Goal: Transaction & Acquisition: Purchase product/service

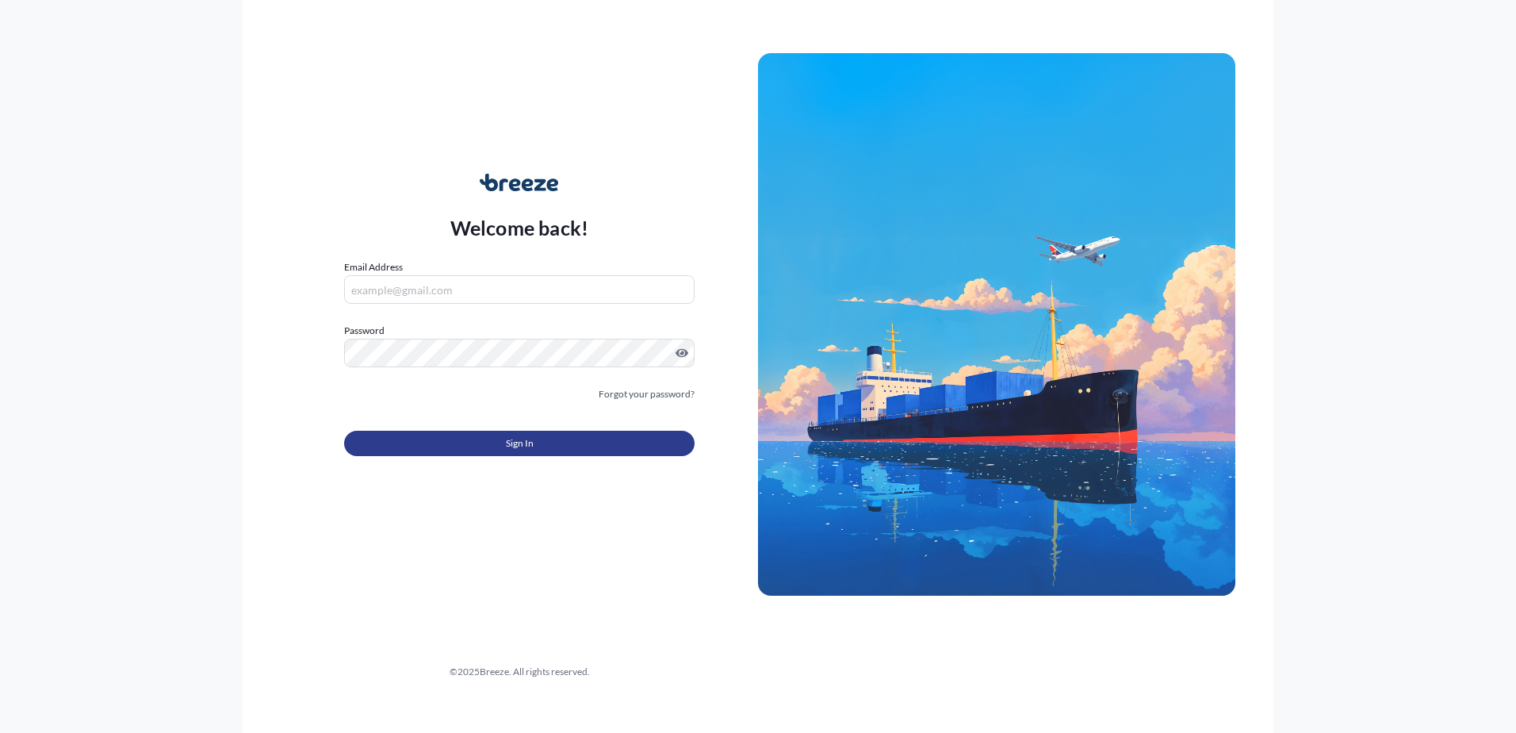
type input "[EMAIL_ADDRESS][DOMAIN_NAME]"
click at [543, 450] on button "Sign In" at bounding box center [519, 443] width 351 height 25
click at [512, 439] on span "Sign In" at bounding box center [520, 443] width 28 height 16
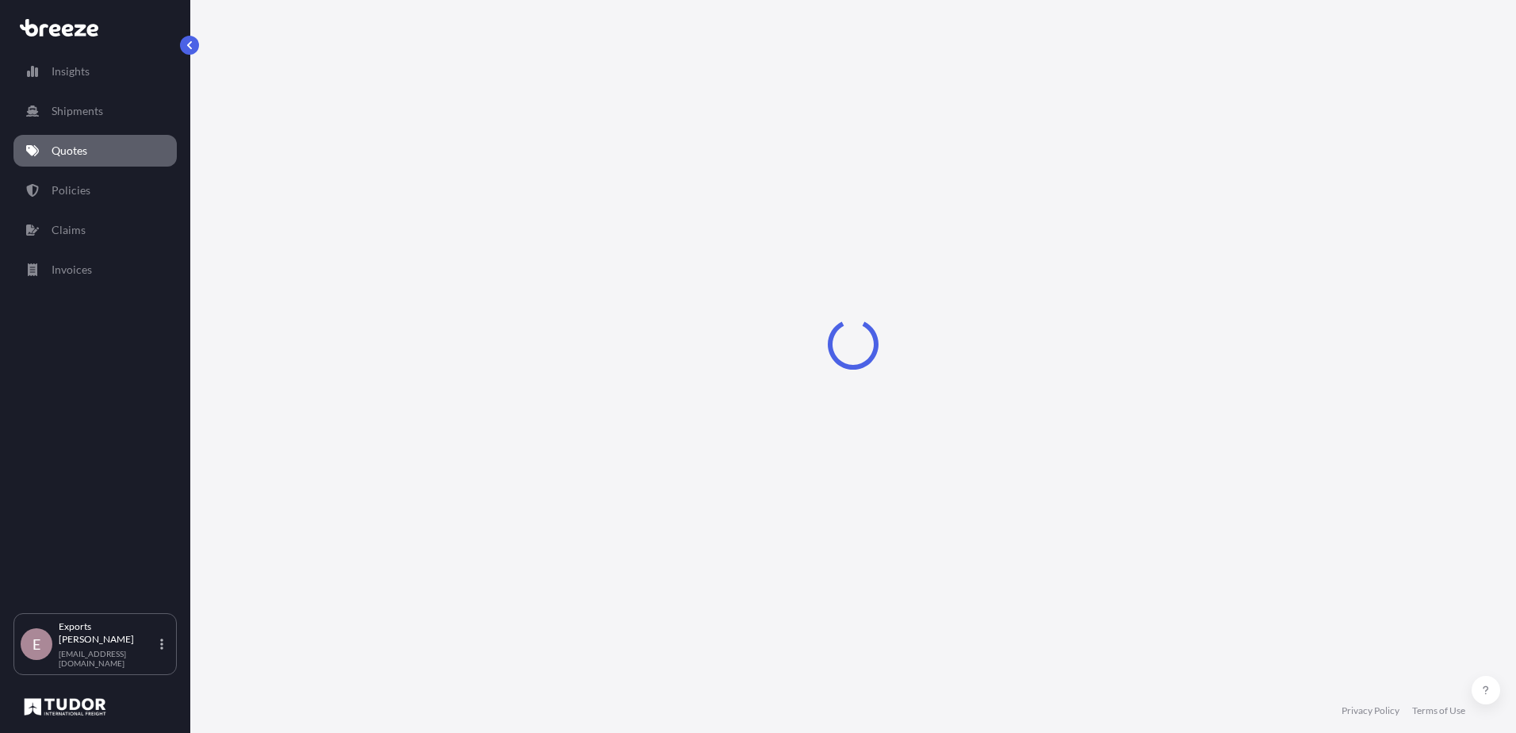
select select "Sea"
select select "1"
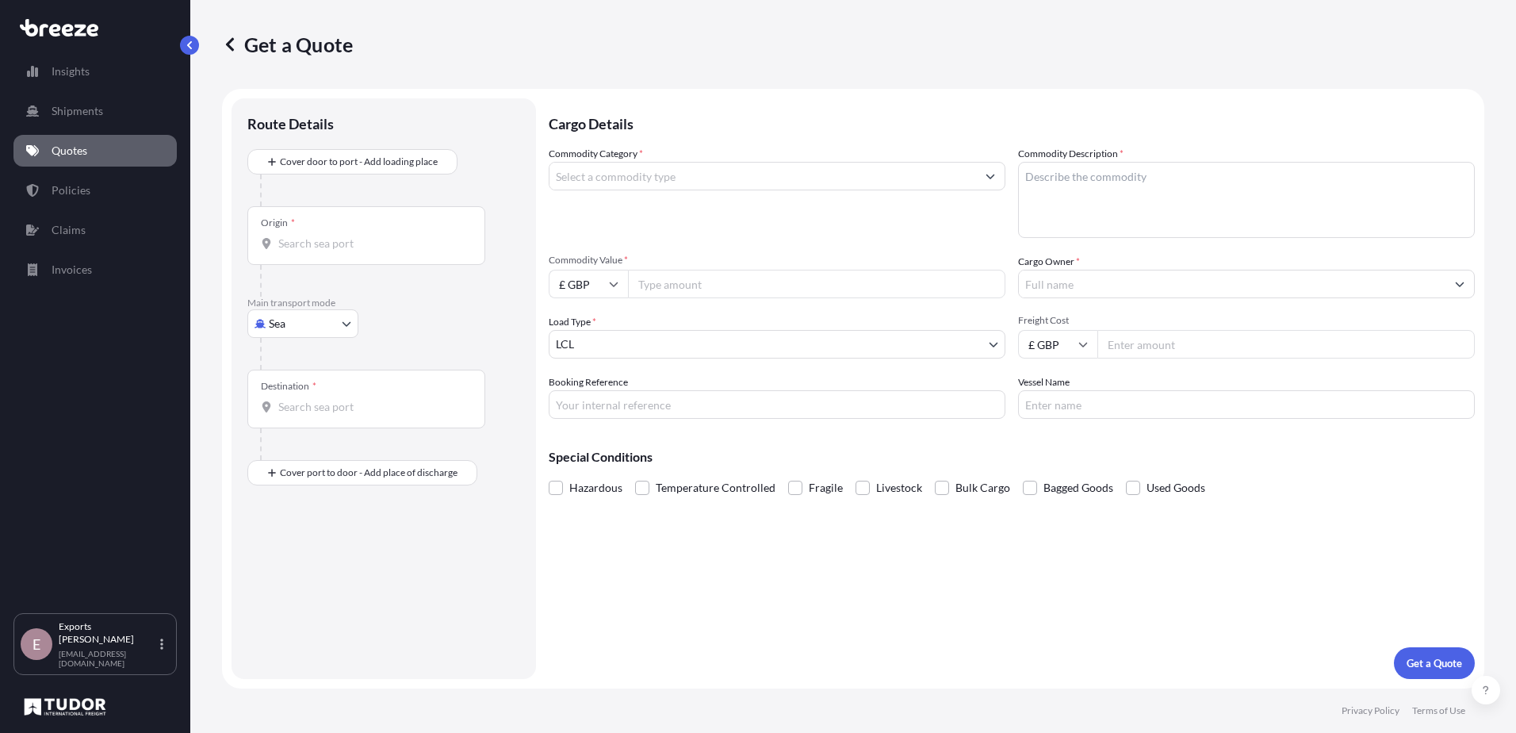
click at [293, 321] on body "Insights Shipments Quotes Policies Claims Invoices E Exports Tudor Freight [EMA…" at bounding box center [758, 366] width 1516 height 733
click at [294, 389] on div "Air" at bounding box center [303, 393] width 98 height 29
select select "Air"
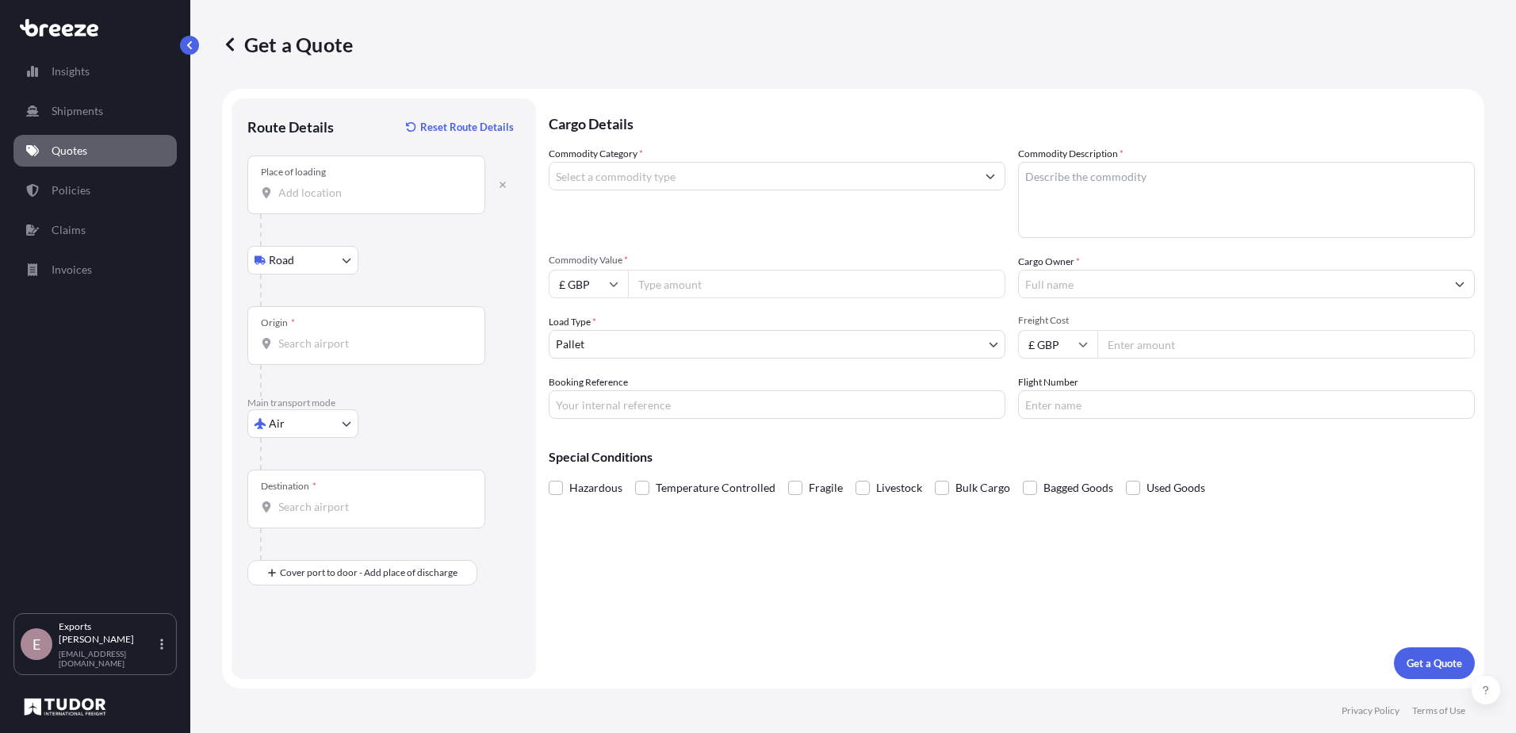
click at [338, 190] on input "Place of loading" at bounding box center [371, 193] width 187 height 16
paste input "[GEOGRAPHIC_DATA], [GEOGRAPHIC_DATA],, [GEOGRAPHIC_DATA]"
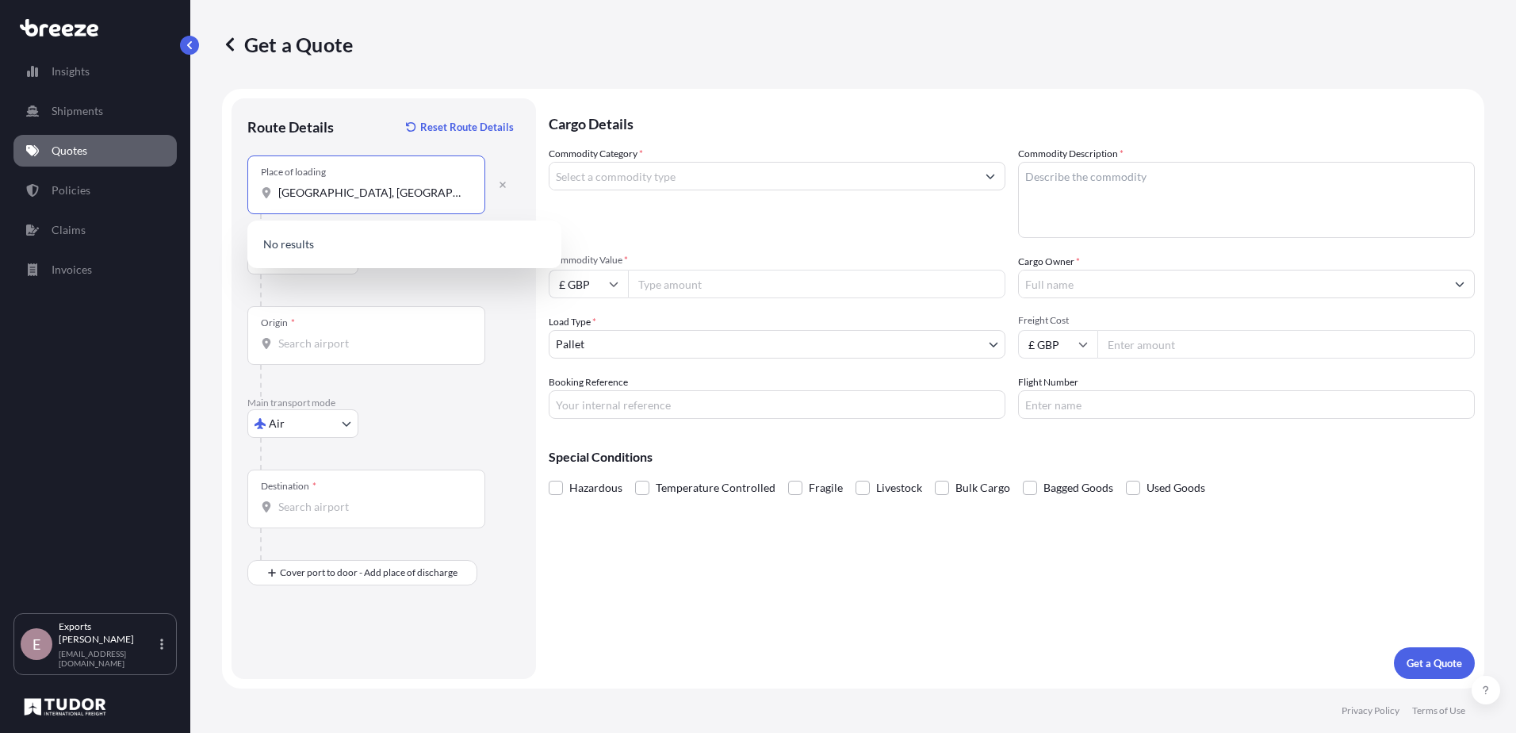
scroll to position [0, 60]
type input "[GEOGRAPHIC_DATA], [GEOGRAPHIC_DATA],, [GEOGRAPHIC_DATA]"
click at [493, 190] on button "button" at bounding box center [502, 184] width 35 height 25
select select "Road"
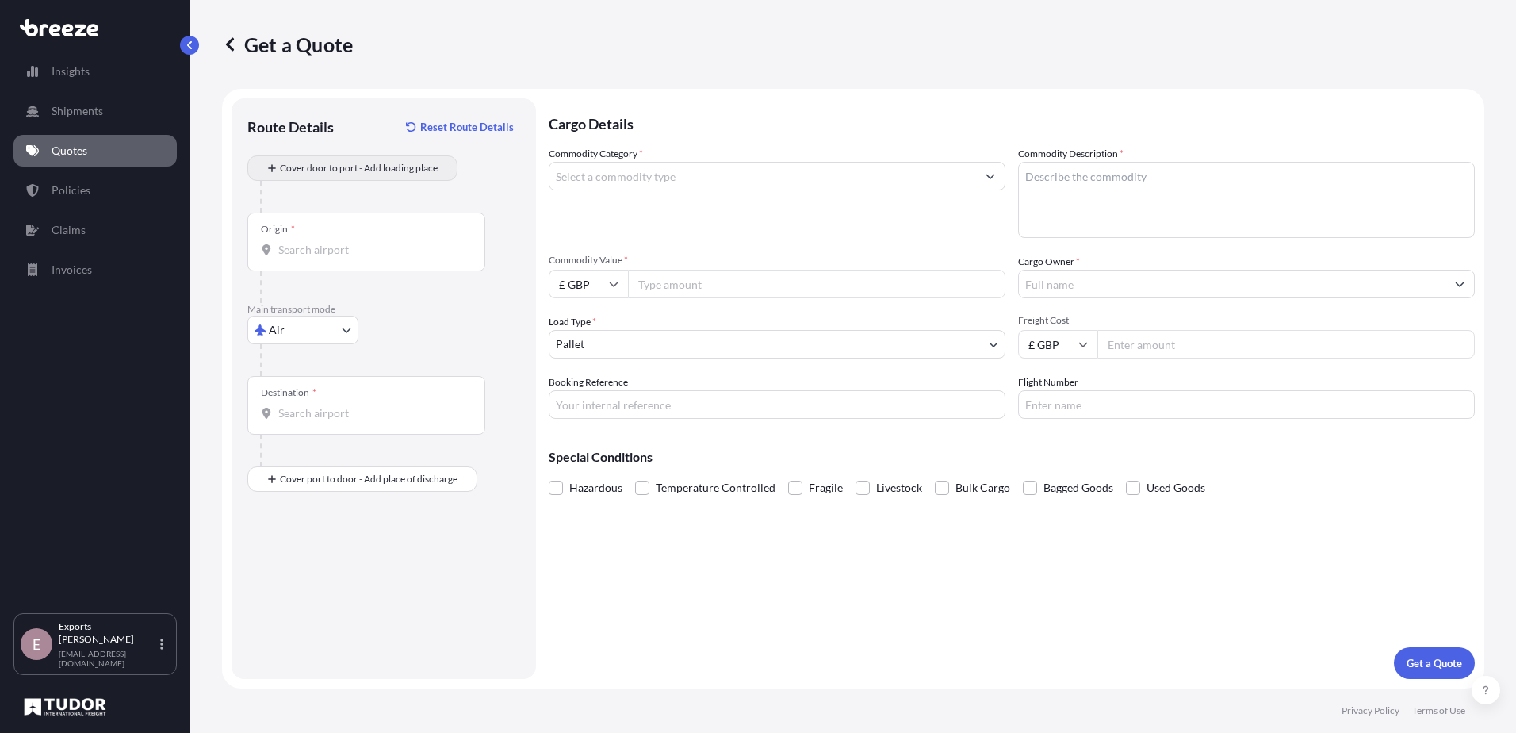
click at [374, 182] on div "Cover door to port - Add loading place" at bounding box center [352, 168] width 183 height 29
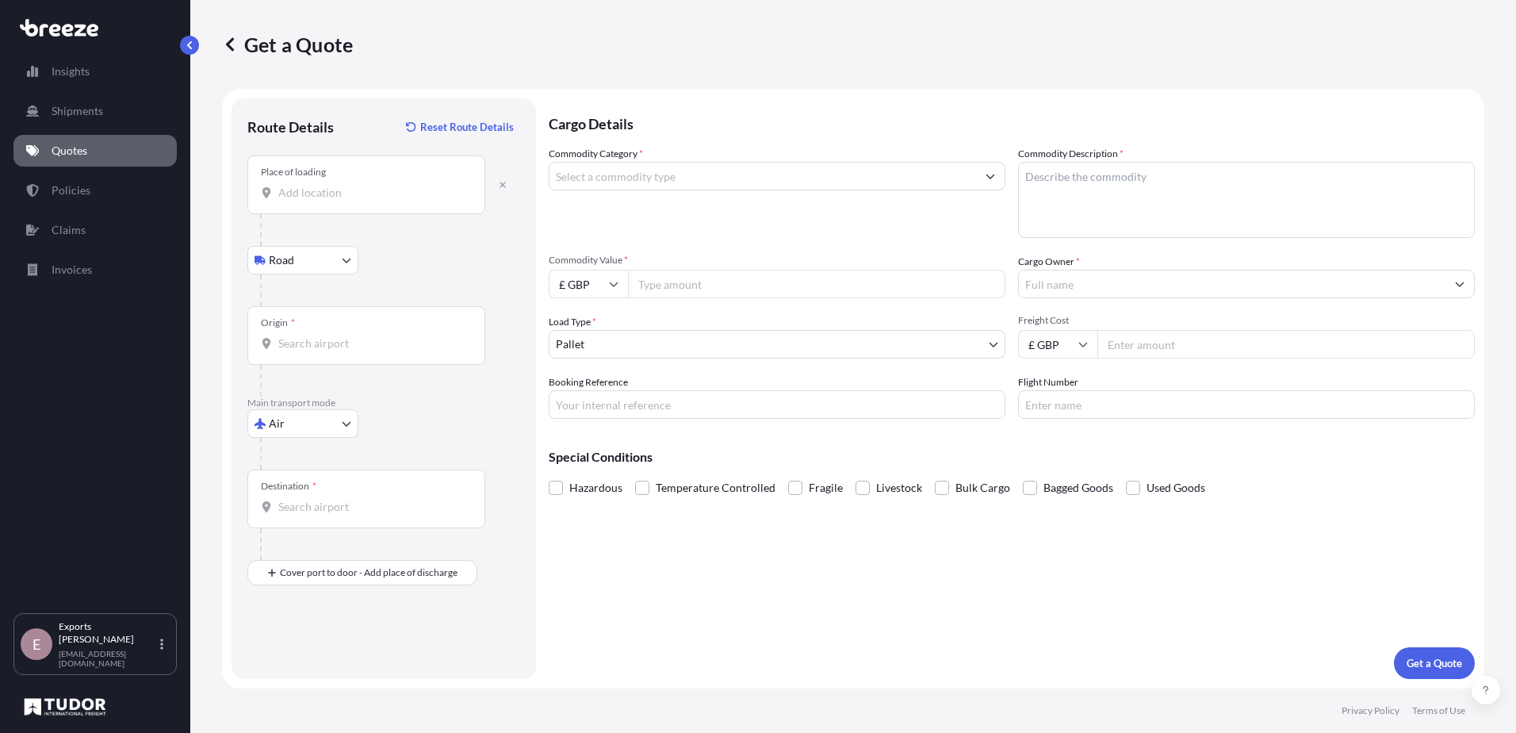
click at [335, 194] on input "Place of loading" at bounding box center [371, 193] width 187 height 16
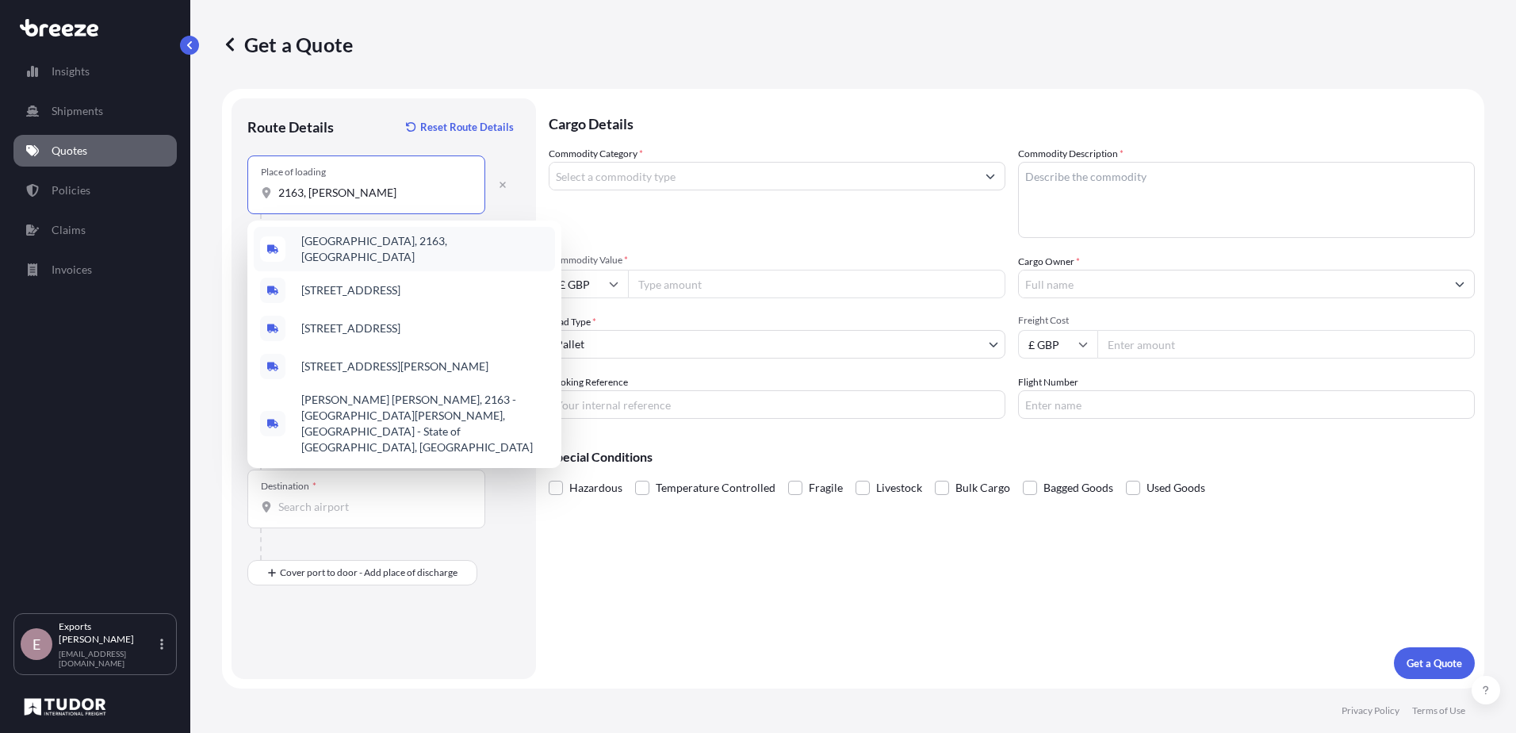
click at [416, 251] on span "[GEOGRAPHIC_DATA], 2163, [GEOGRAPHIC_DATA]" at bounding box center [424, 249] width 247 height 32
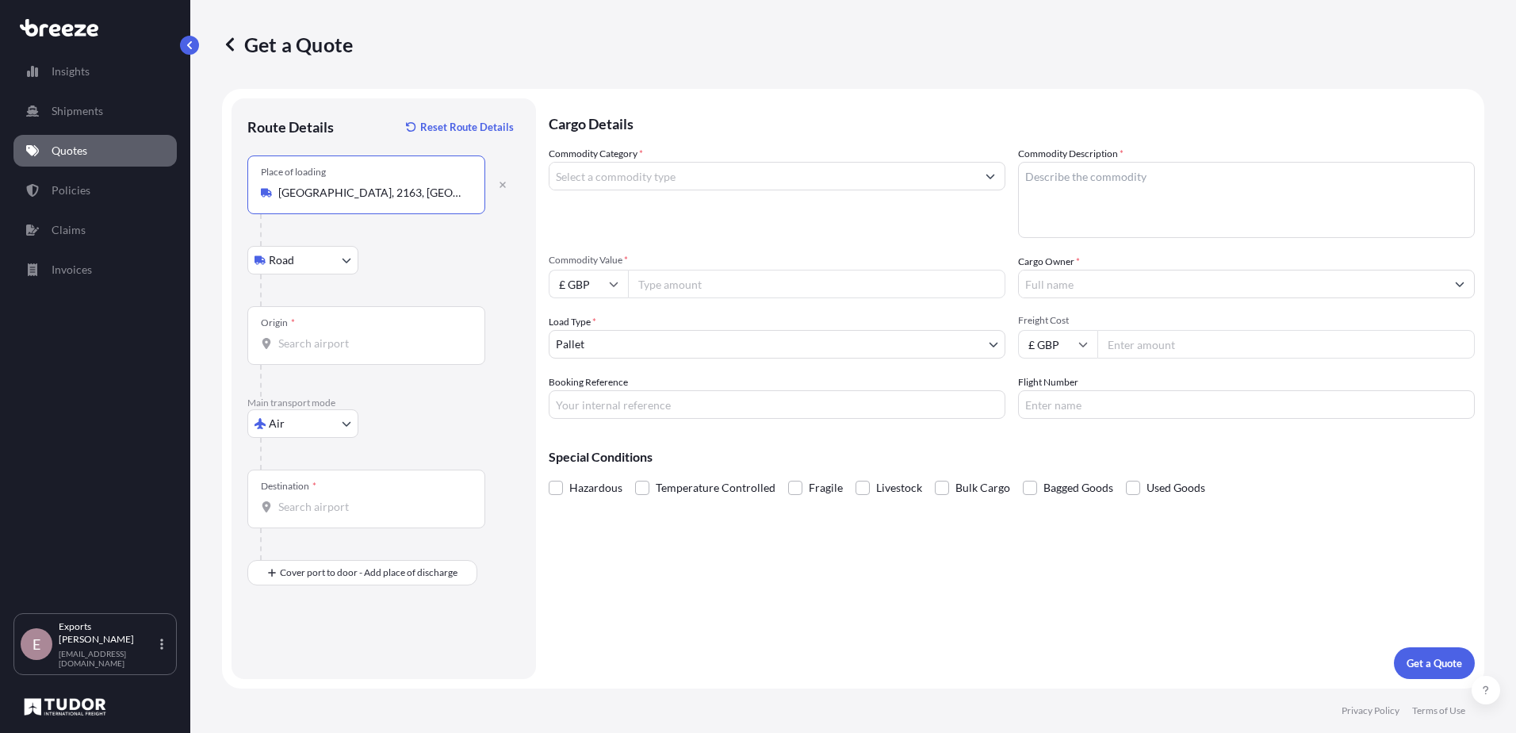
type input "[GEOGRAPHIC_DATA], 2163, [GEOGRAPHIC_DATA]"
click at [332, 346] on input "Origin *" at bounding box center [371, 343] width 187 height 16
click at [374, 388] on div "ZA JNB - [GEOGRAPHIC_DATA], [GEOGRAPHIC_DATA]" at bounding box center [404, 400] width 301 height 44
type input "ZAJNB - [GEOGRAPHIC_DATA], [GEOGRAPHIC_DATA]"
click at [316, 501] on input "Destination *" at bounding box center [371, 507] width 187 height 16
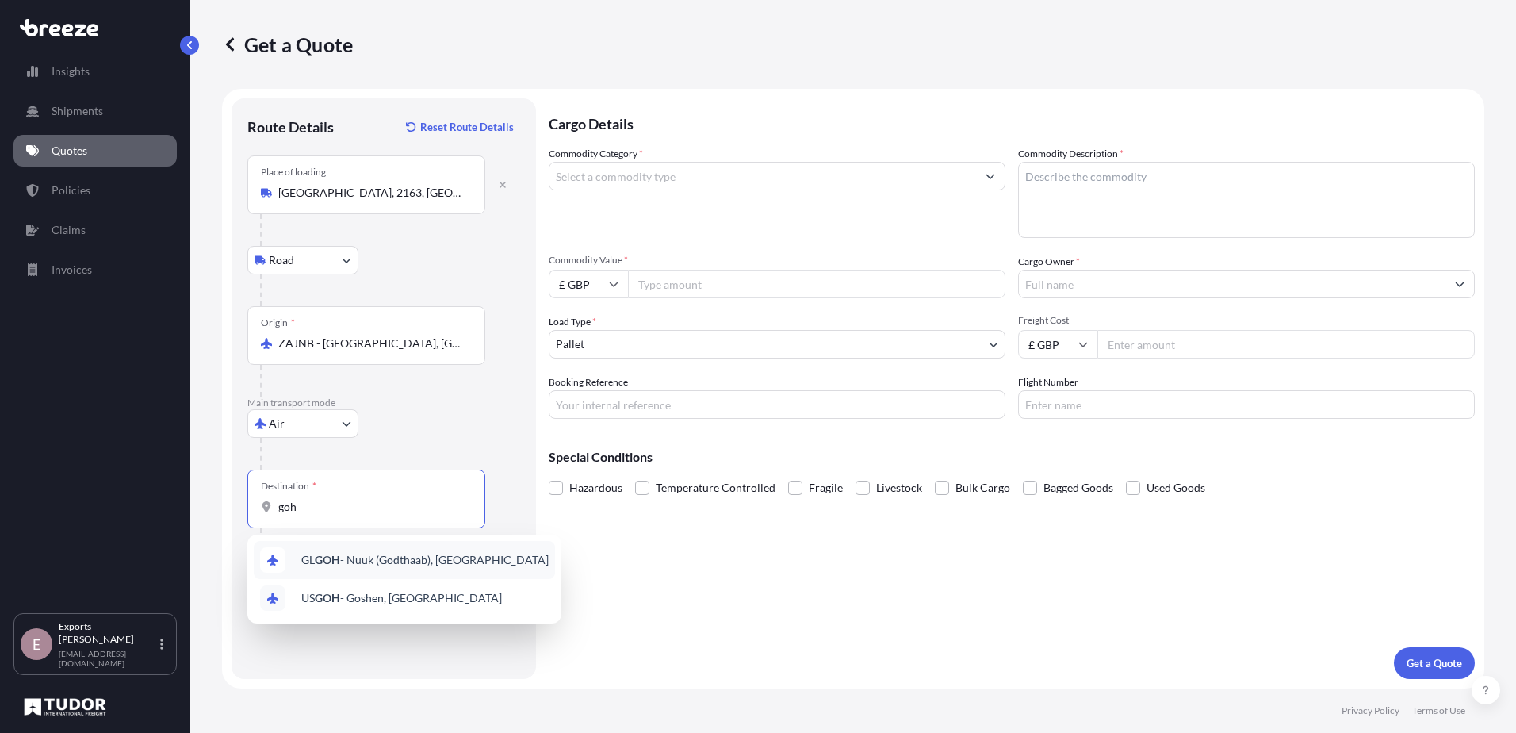
click at [398, 552] on span "[PERSON_NAME] - Nuuk (Godthaab), [GEOGRAPHIC_DATA]" at bounding box center [424, 560] width 247 height 16
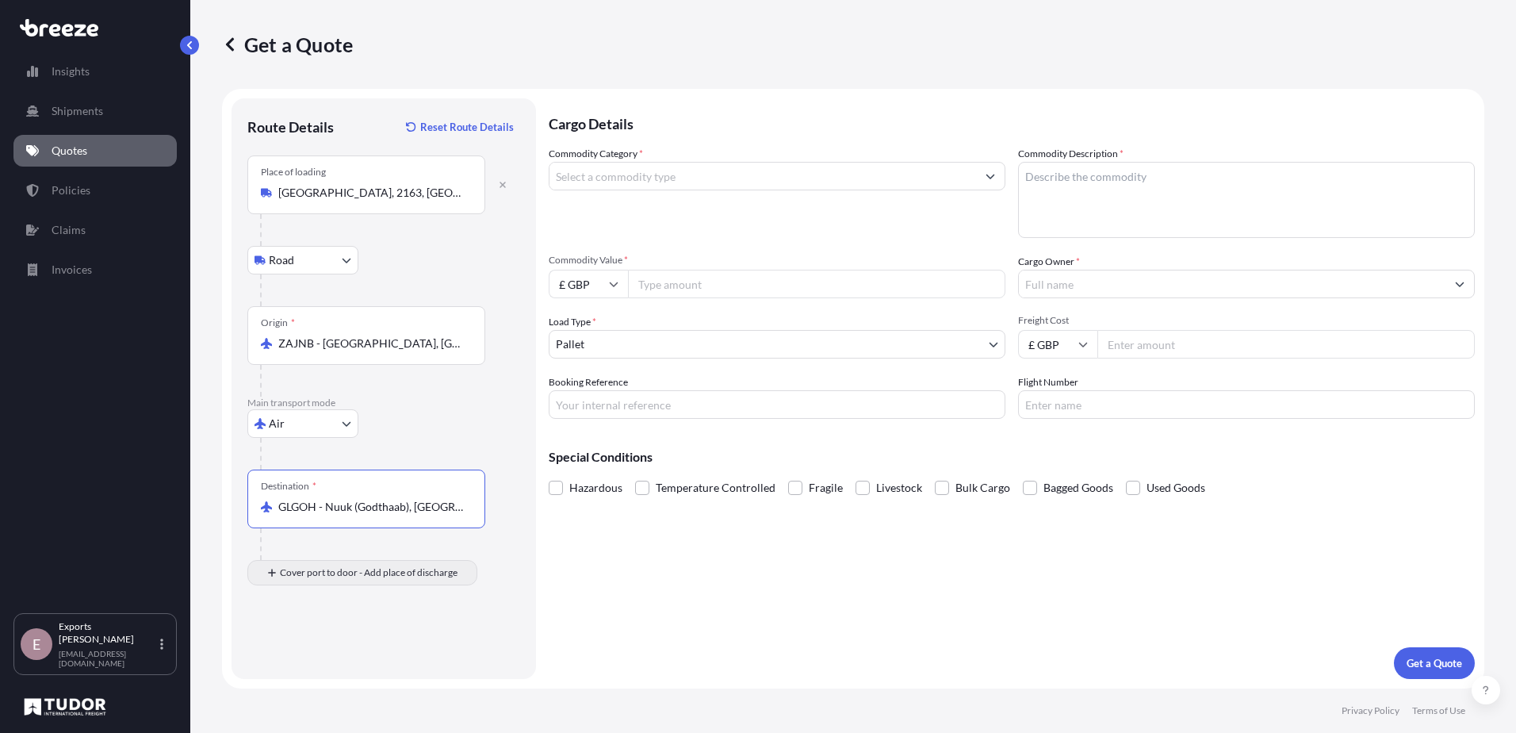
type input "GLGOH - Nuuk (Godthaab), [GEOGRAPHIC_DATA]"
click at [333, 635] on div "Place of Discharge" at bounding box center [299, 636] width 76 height 13
click at [333, 650] on input "Place of Discharge" at bounding box center [371, 658] width 187 height 16
click at [376, 658] on input "3920, [GEOGRAPHIC_DATA]" at bounding box center [371, 658] width 187 height 16
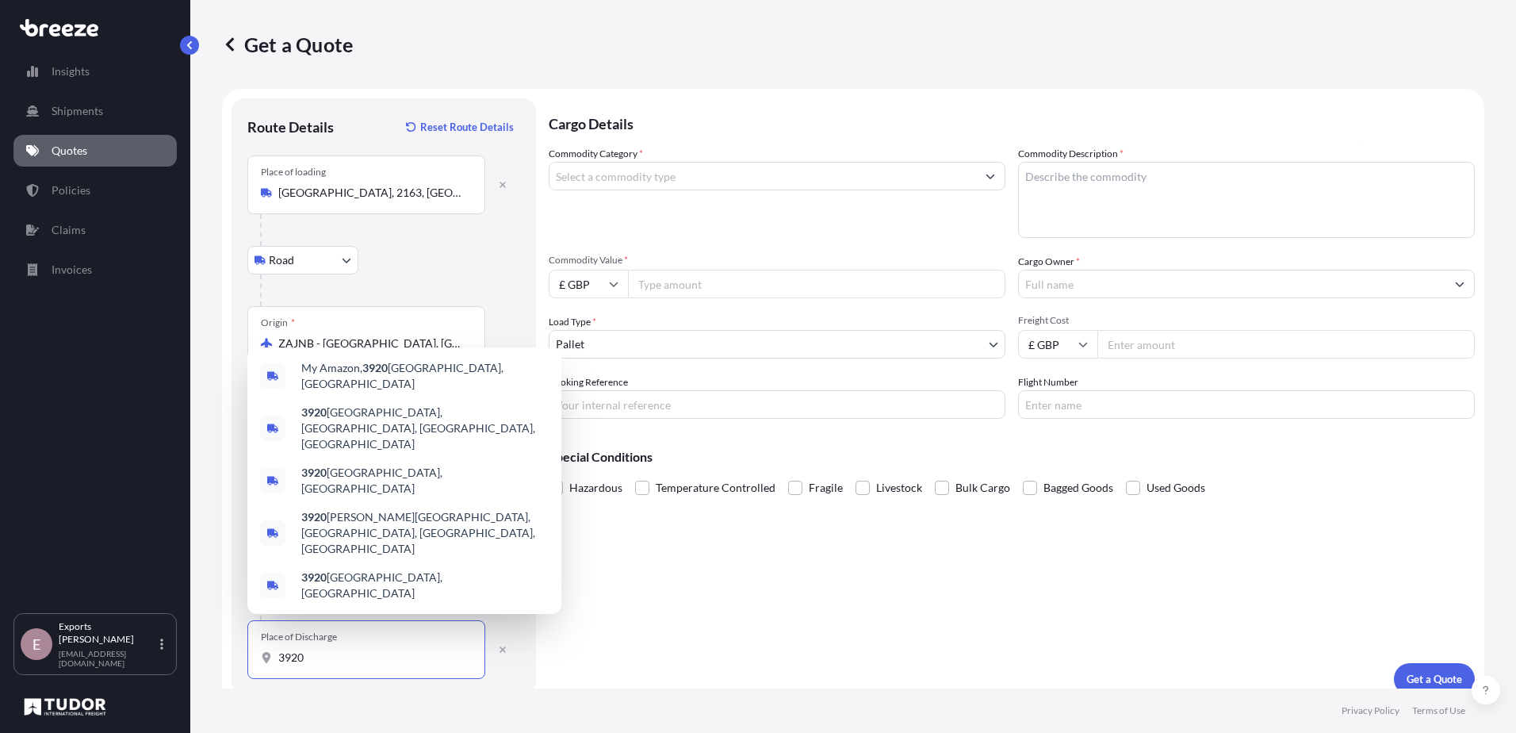
paste input "Qaqortoq"
type input "3920 [GEOGRAPHIC_DATA]"
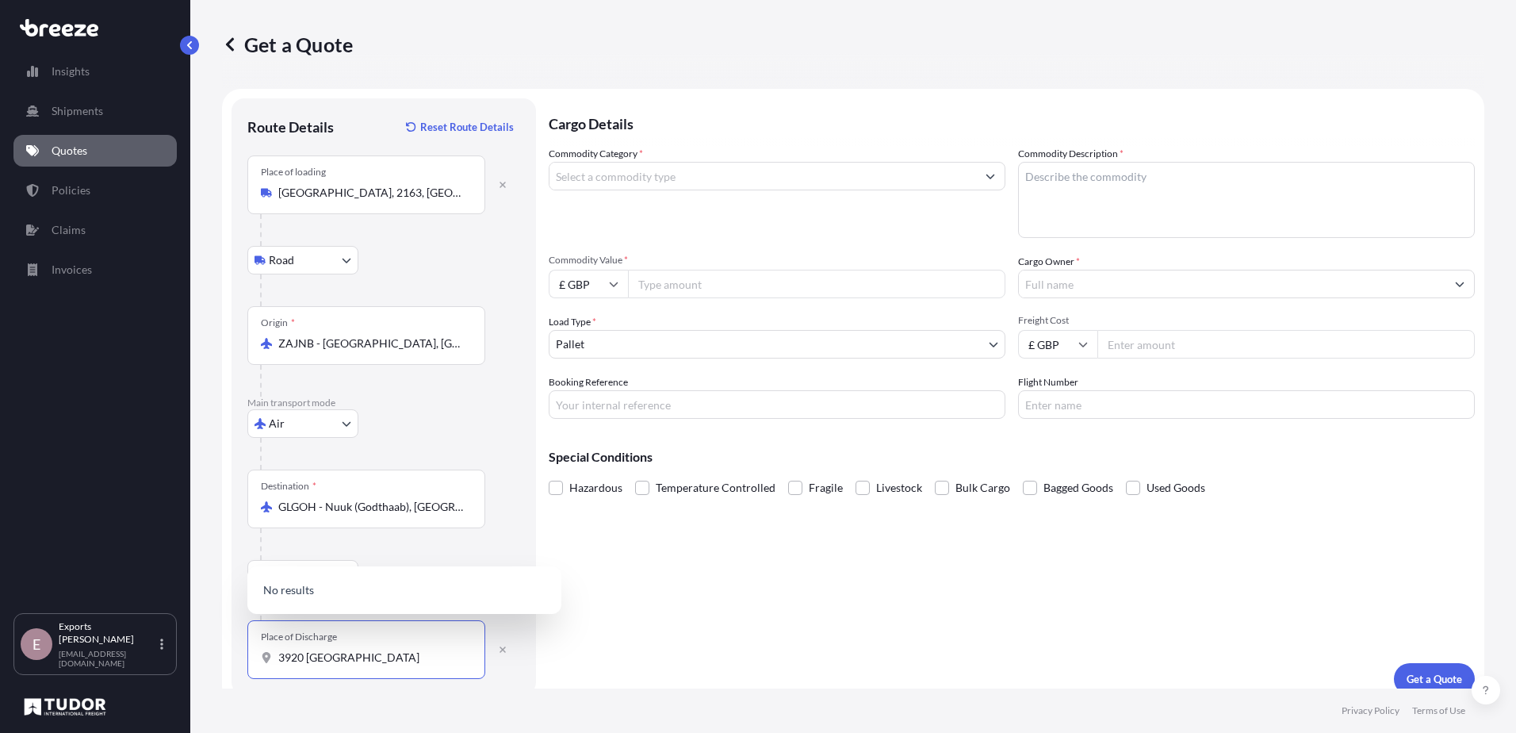
scroll to position [16, 0]
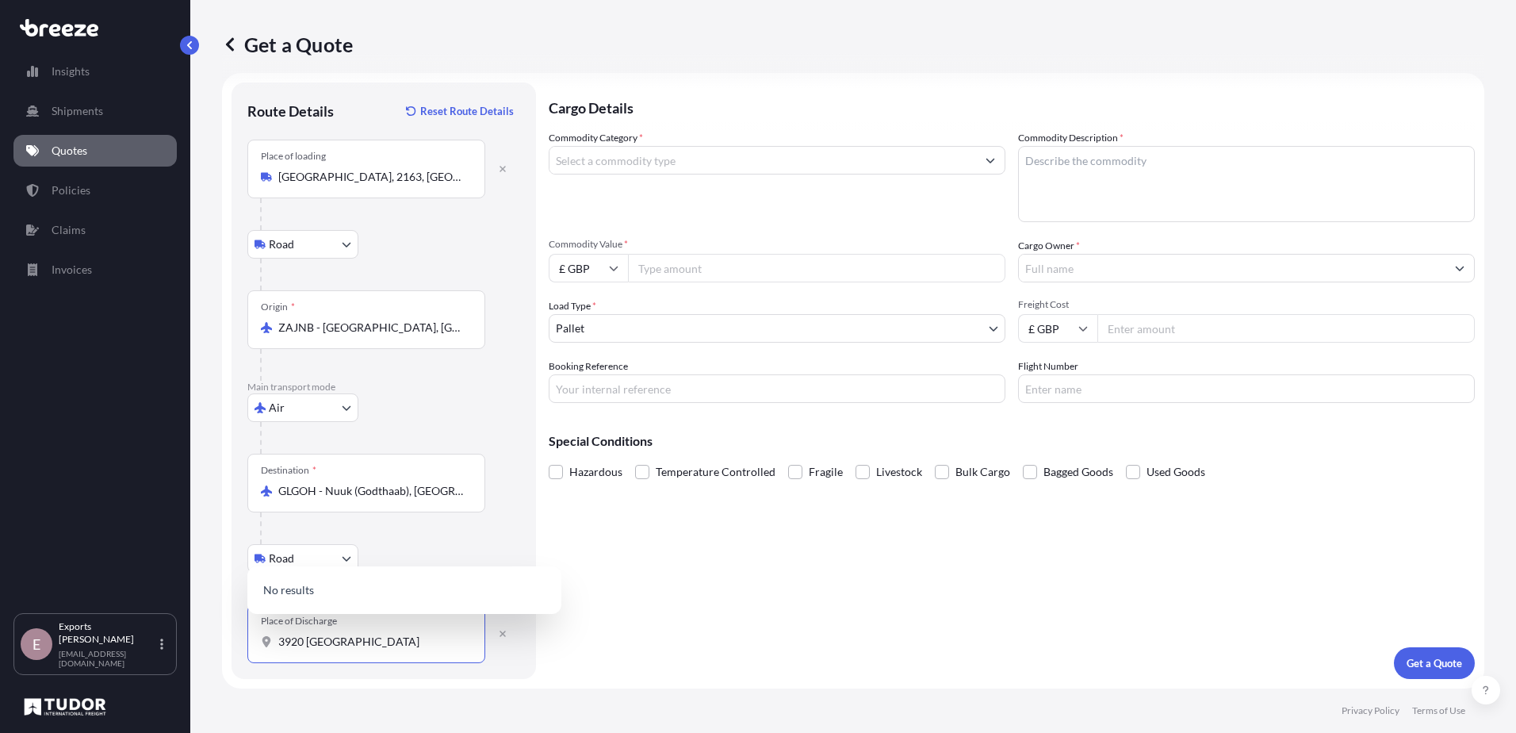
drag, startPoint x: 374, startPoint y: 657, endPoint x: 224, endPoint y: 688, distance: 153.8
click at [224, 688] on div "Get a Quote Route Details Reset Route Details Place of loading [GEOGRAPHIC_DATA…" at bounding box center [853, 366] width 1326 height 733
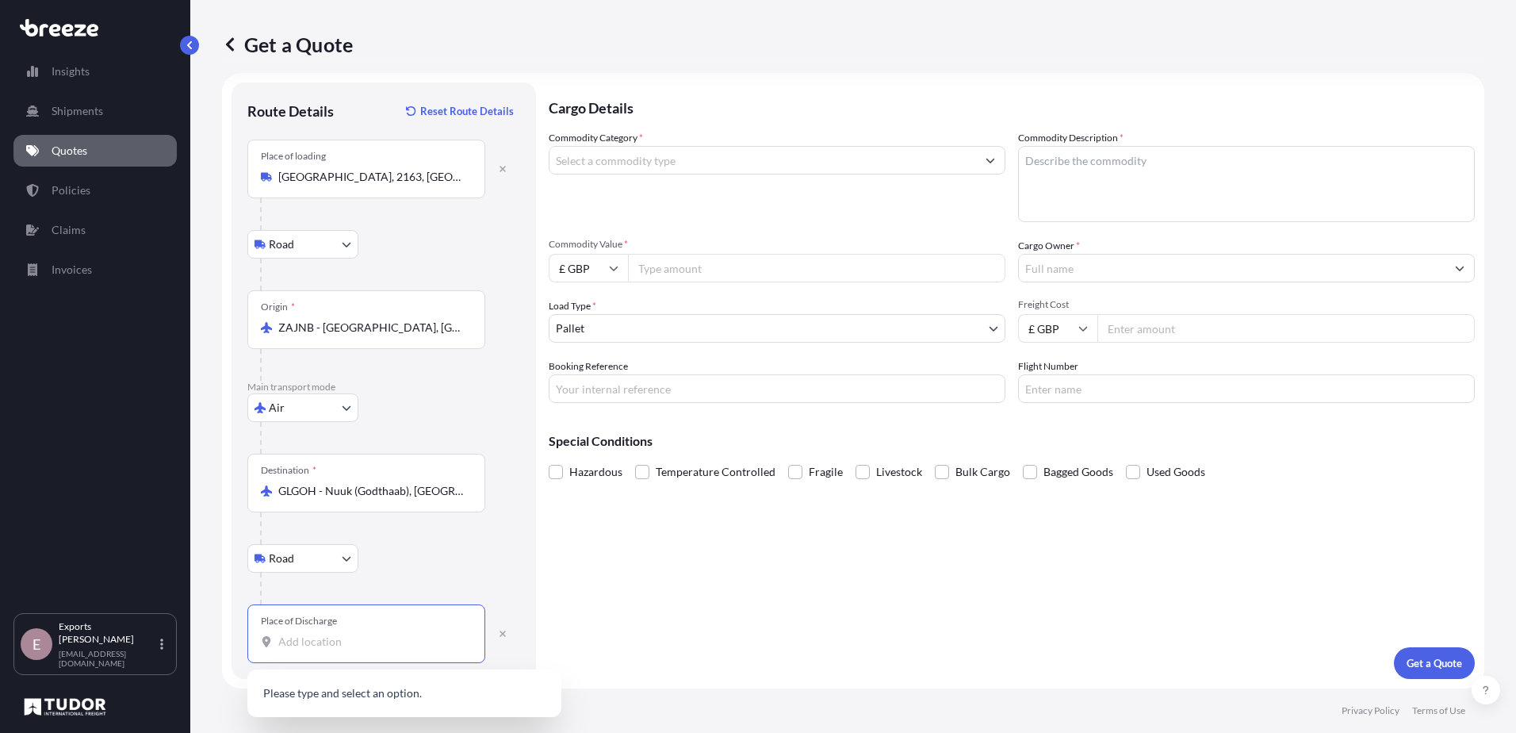
paste input "Qaqortoq"
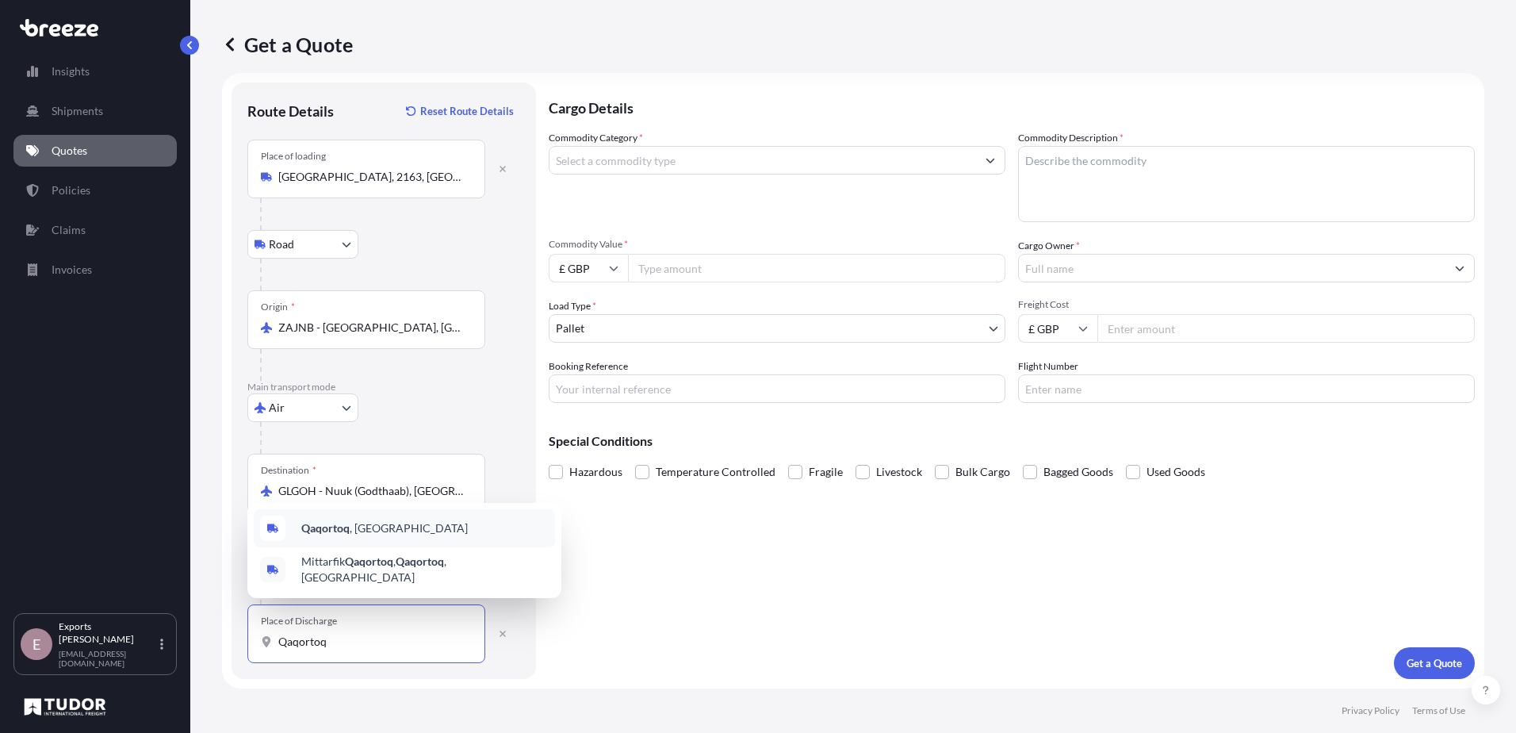
click at [389, 546] on div "Qaqortoq , [GEOGRAPHIC_DATA]" at bounding box center [404, 528] width 301 height 38
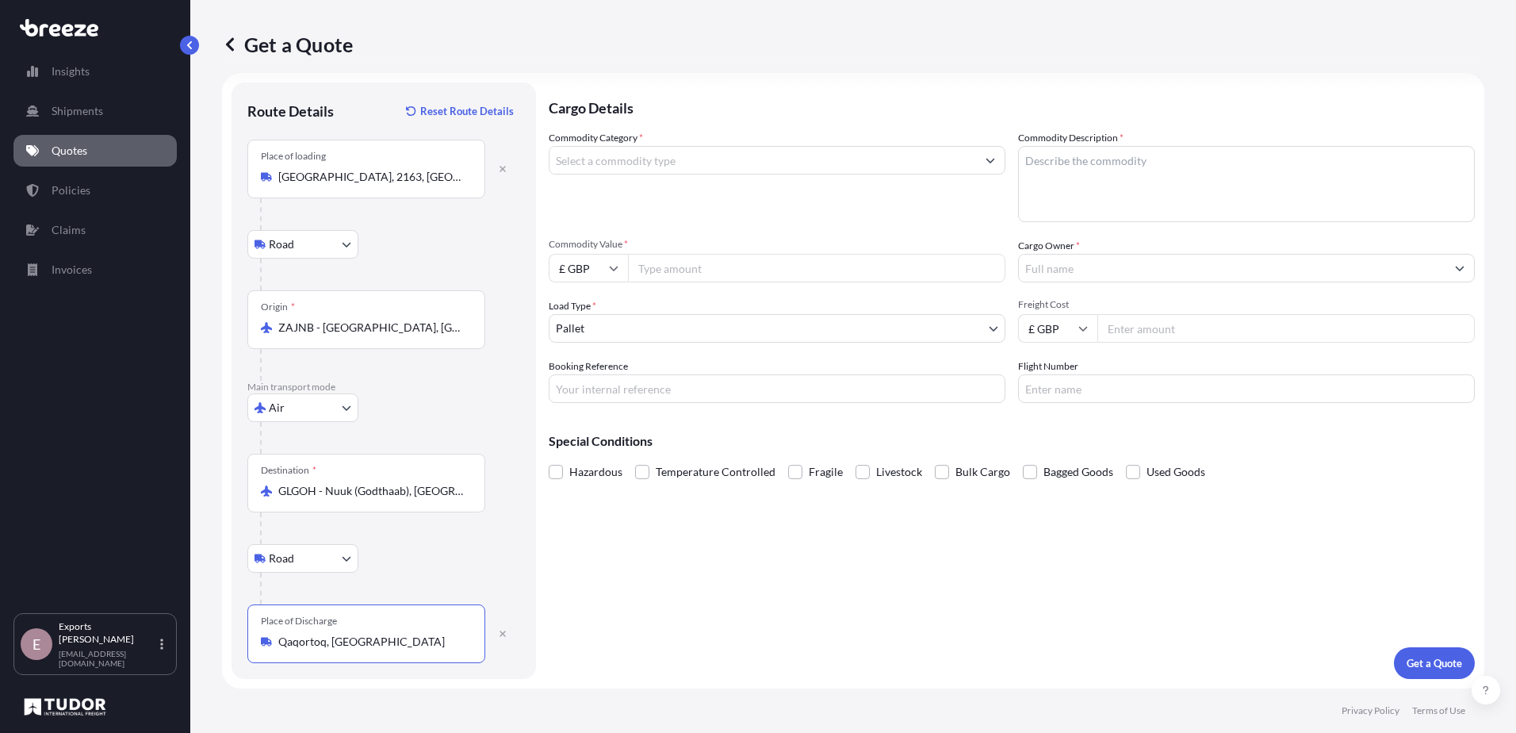
type input "Qaqortoq, [GEOGRAPHIC_DATA]"
click at [689, 164] on input "Commodity Category *" at bounding box center [763, 160] width 427 height 29
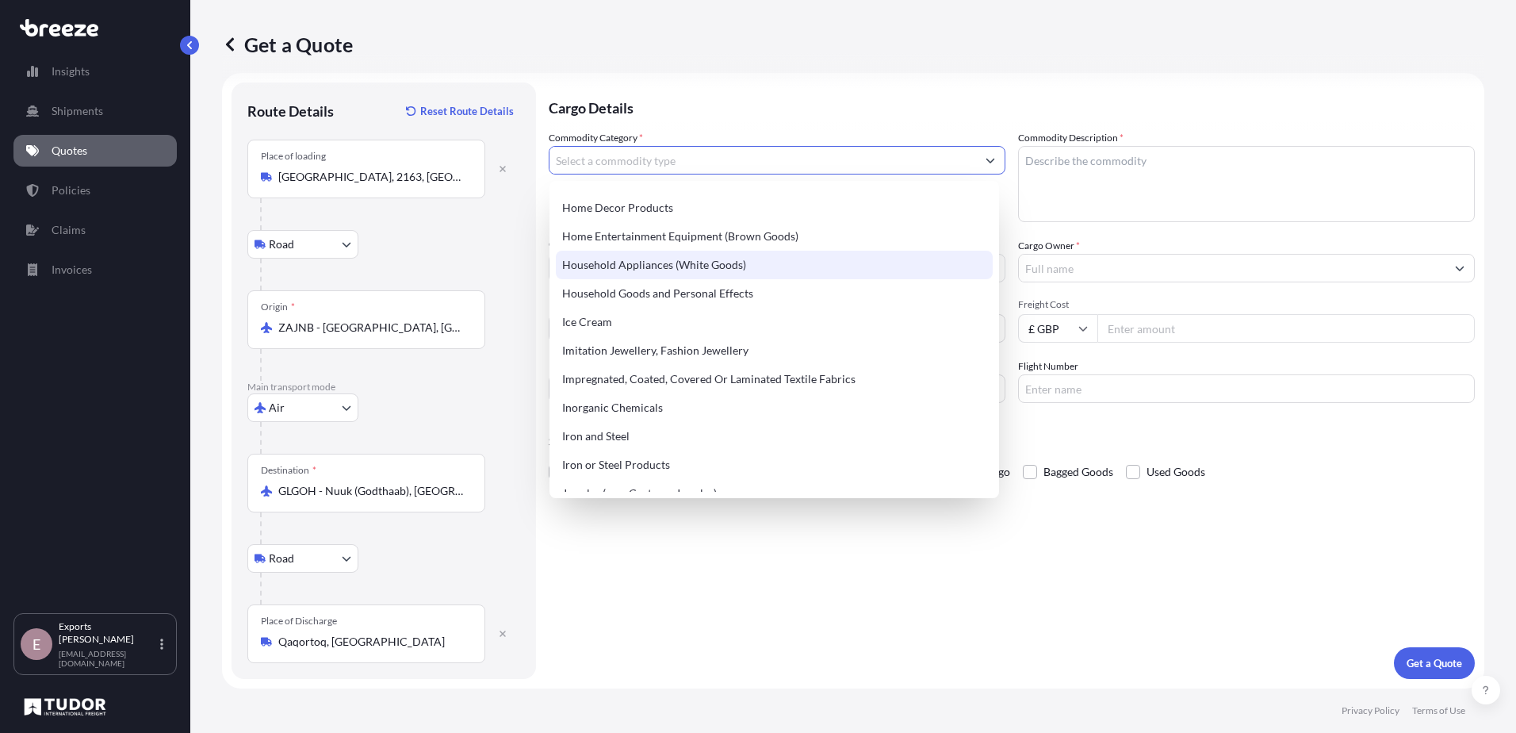
scroll to position [1665, 0]
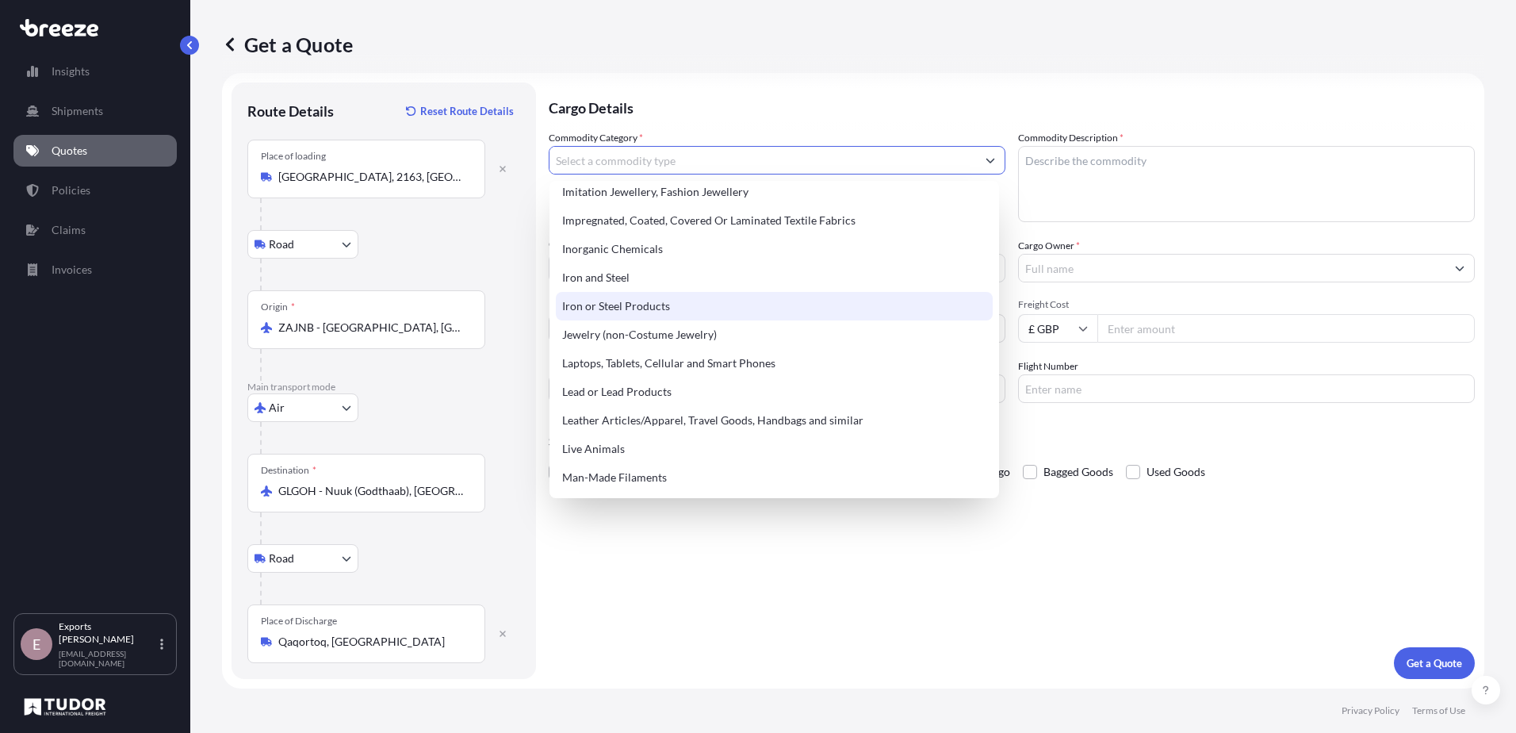
click at [690, 301] on div "Iron or Steel Products" at bounding box center [774, 306] width 437 height 29
type input "Iron or Steel Products"
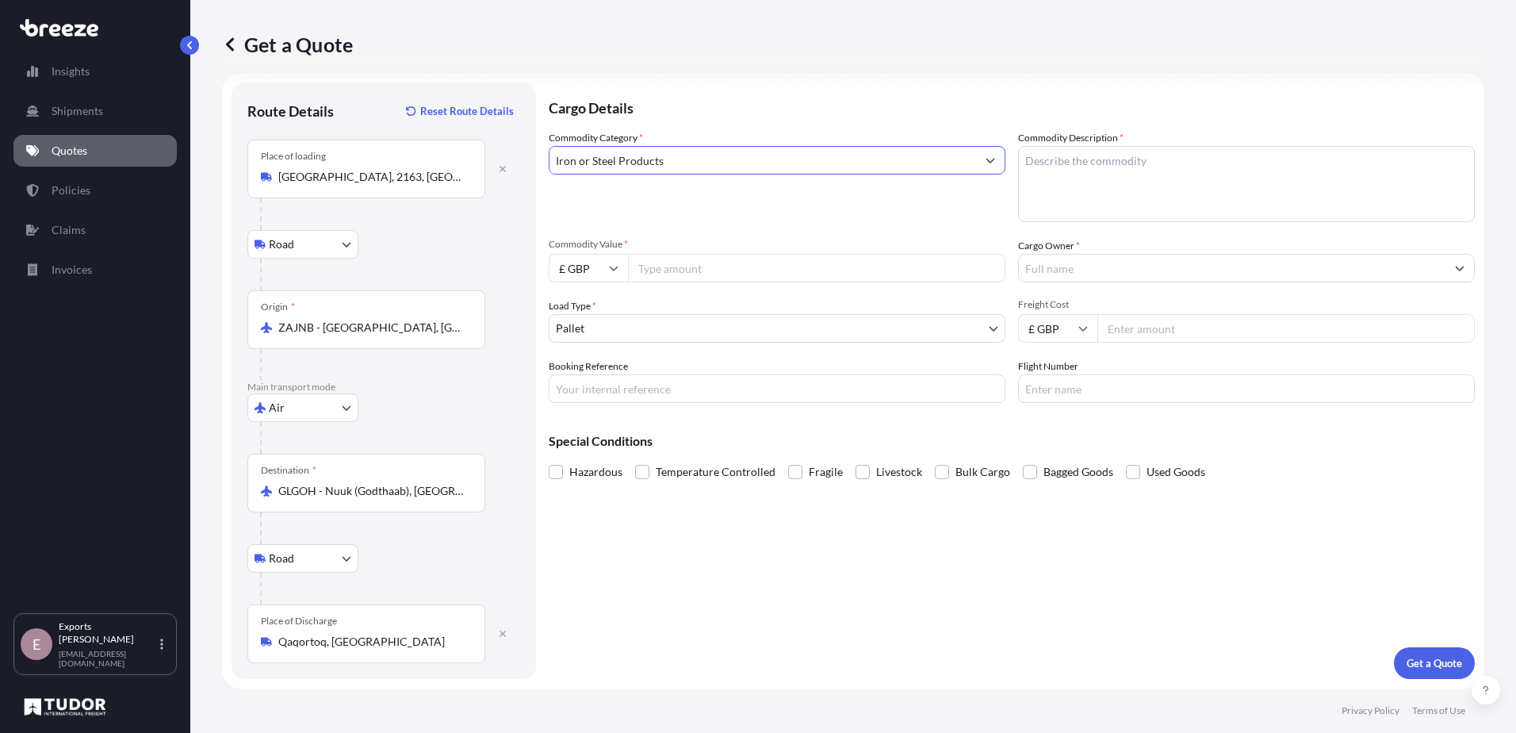
click at [1093, 195] on textarea "Commodity Description *" at bounding box center [1246, 184] width 457 height 76
click at [1067, 181] on textarea "Commodity Description *" at bounding box center [1246, 184] width 457 height 76
type textarea "Steel sheets to be used as lids"
click at [722, 275] on input "Commodity Value *" at bounding box center [817, 268] width 378 height 29
type input "1500"
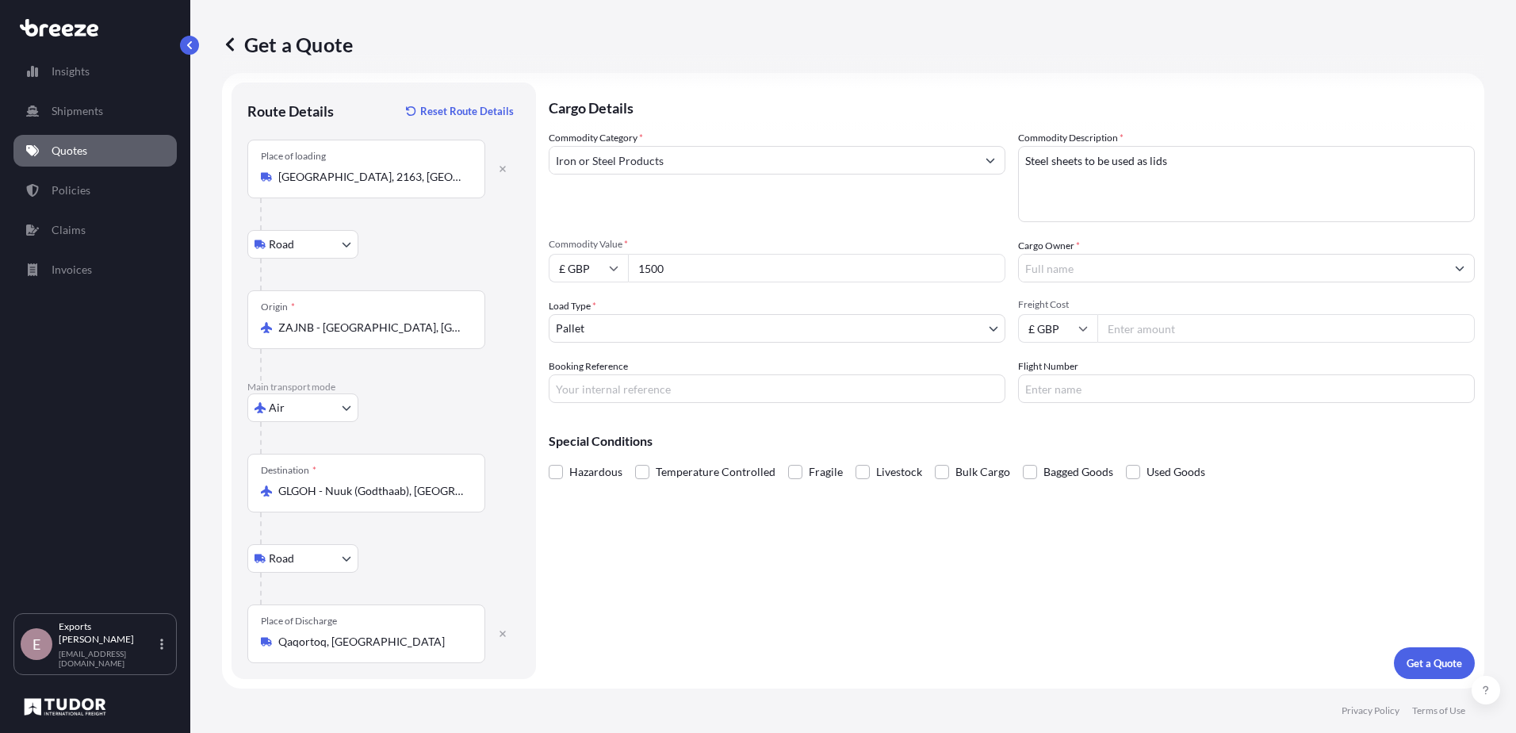
click at [1109, 267] on input "Cargo Owner *" at bounding box center [1232, 268] width 427 height 29
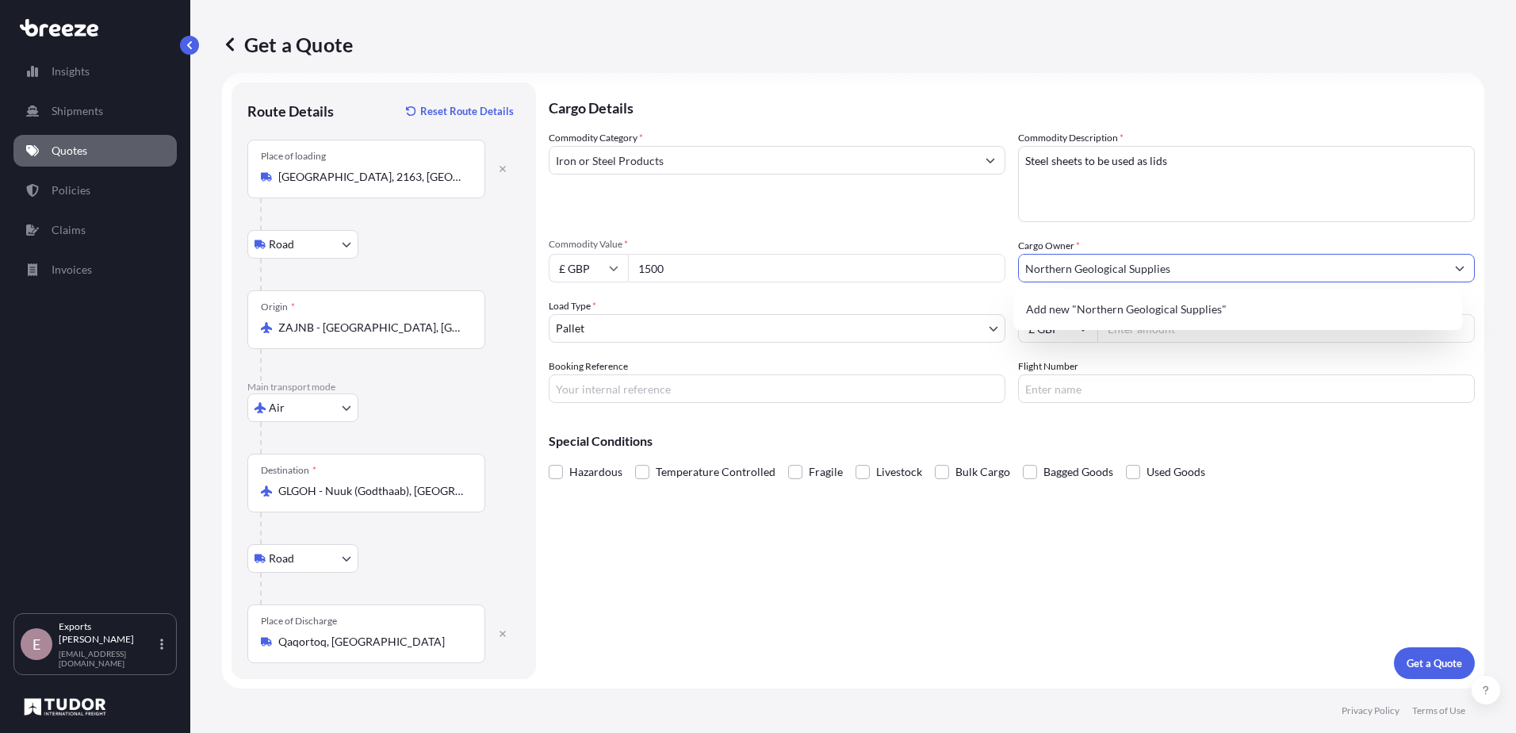
type input "Northern Geological Supplies"
click at [1299, 514] on div "Cargo Details Commodity Category * Iron or Steel Products Commodity Description…" at bounding box center [1012, 380] width 926 height 596
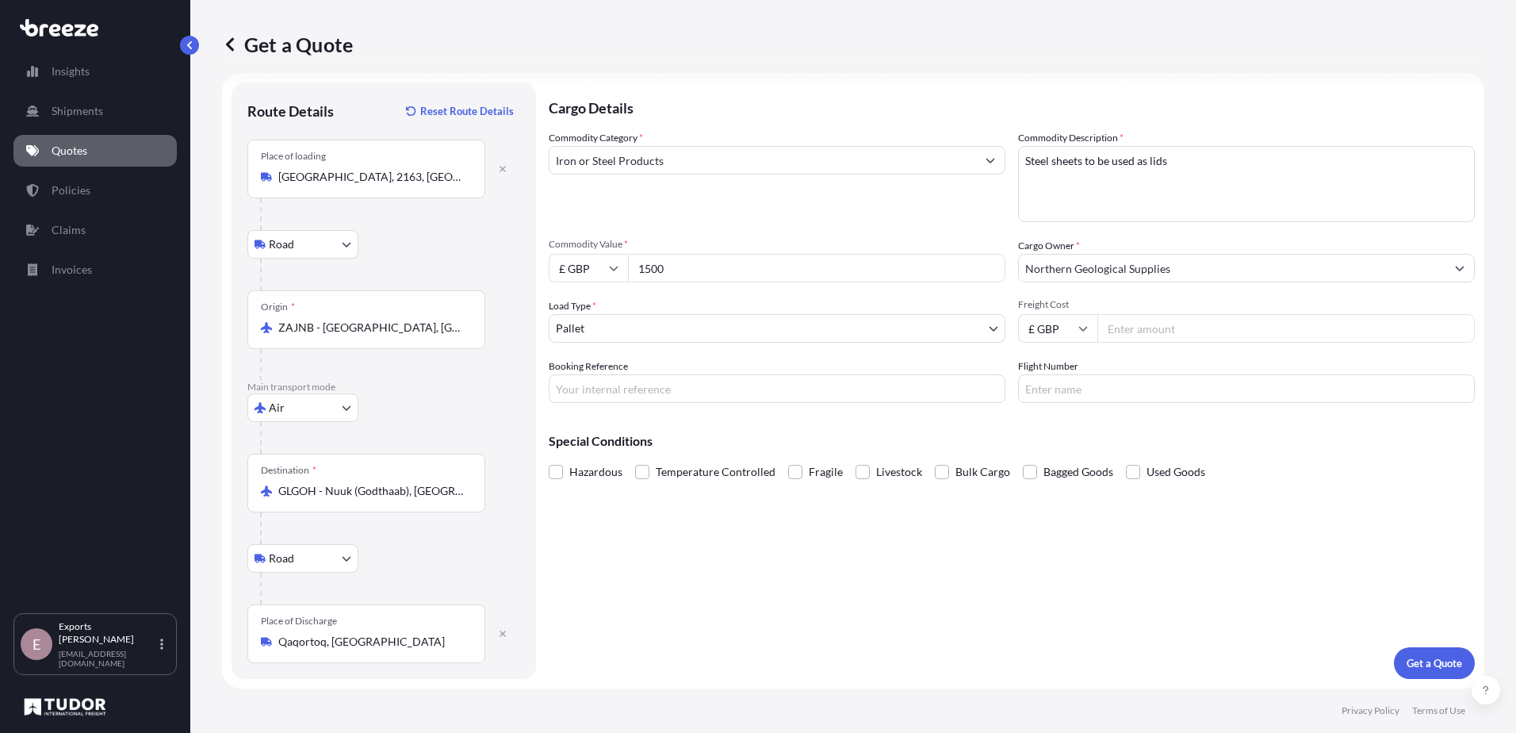
click at [1194, 333] on input "Freight Cost" at bounding box center [1287, 328] width 378 height 29
type input "5895"
click at [796, 397] on input "Booking Reference" at bounding box center [777, 388] width 457 height 29
type input "175816"
click at [1077, 389] on input "Flight Number" at bounding box center [1246, 388] width 457 height 29
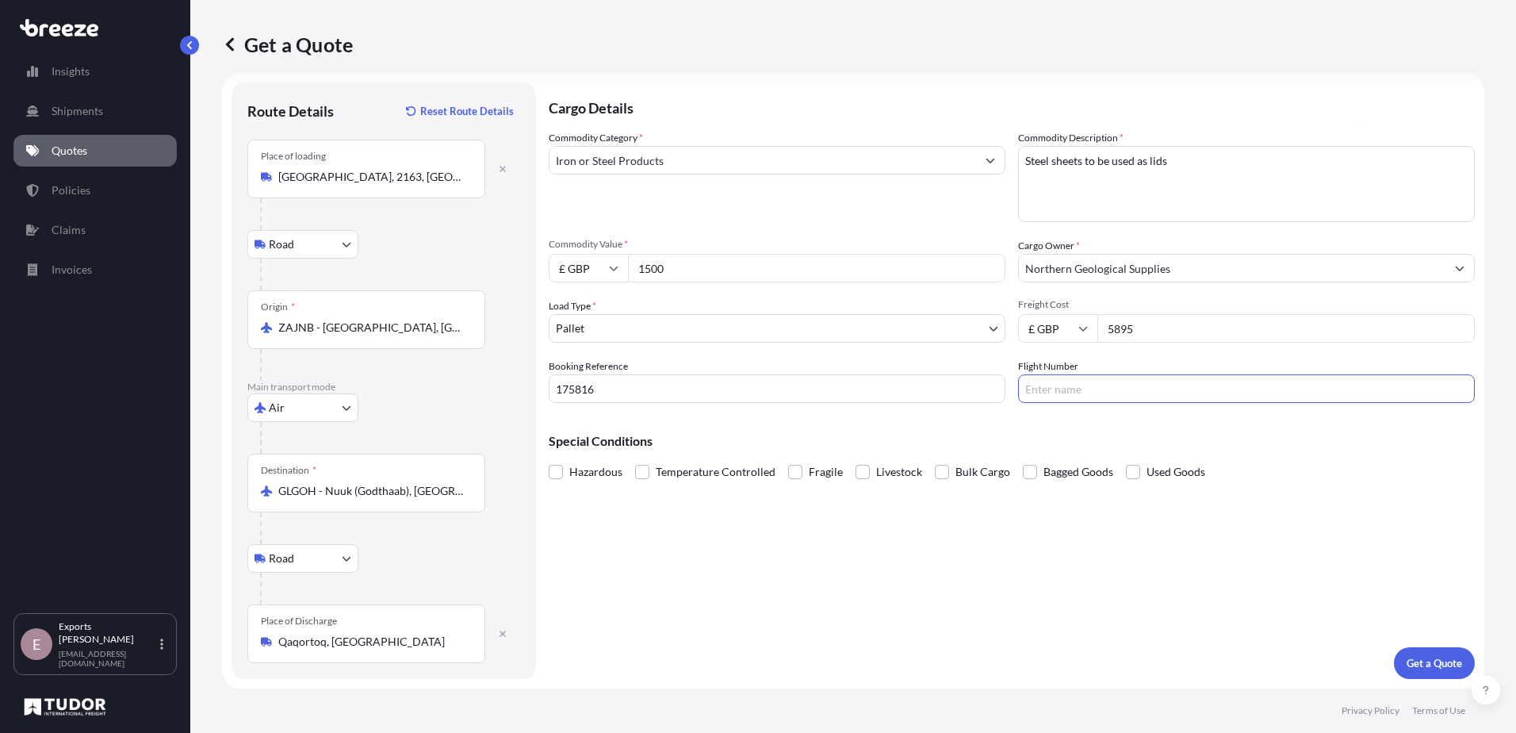
click at [920, 620] on div "Cargo Details Commodity Category * Iron or Steel Products Commodity Description…" at bounding box center [1012, 380] width 926 height 596
click at [1409, 661] on p "Get a Quote" at bounding box center [1435, 663] width 56 height 16
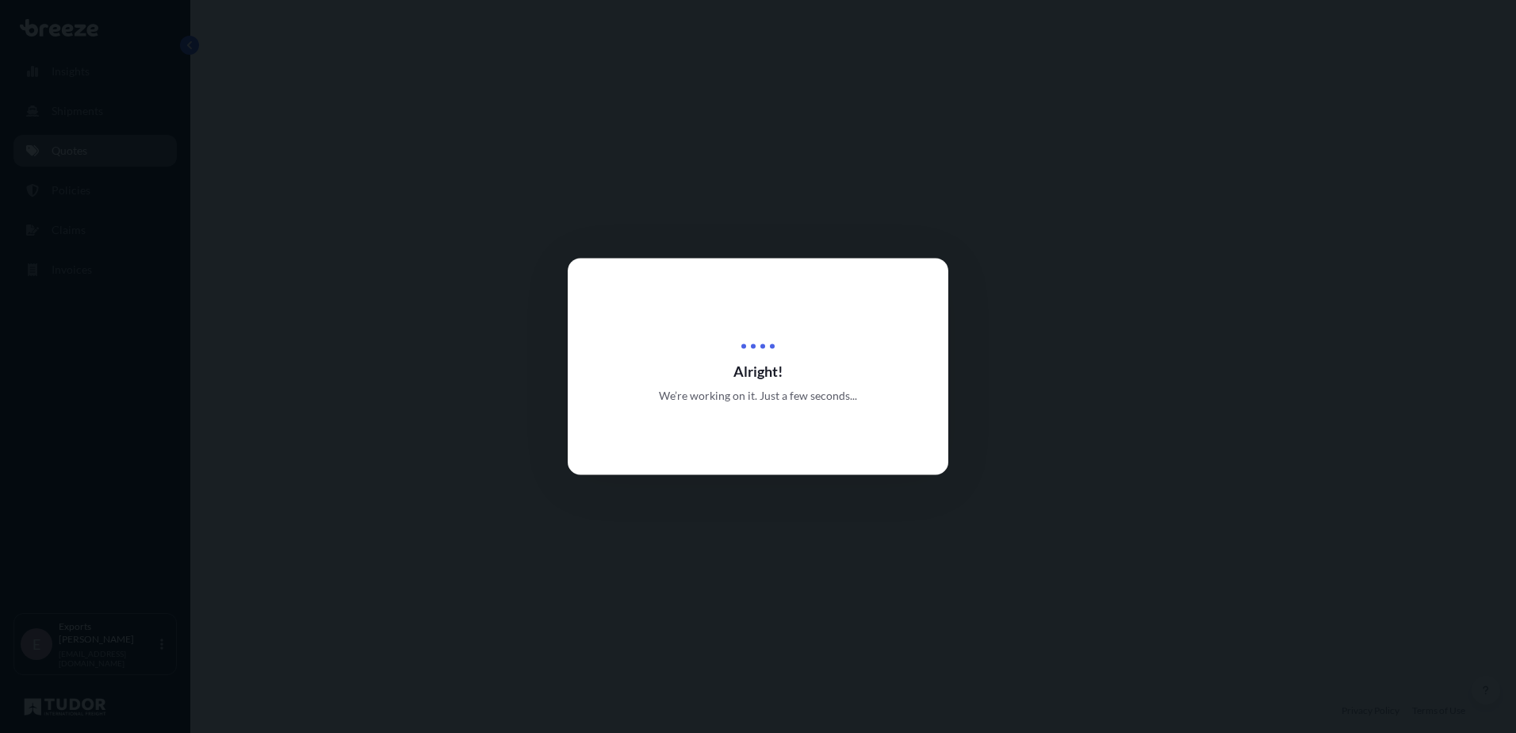
select select "Road"
select select "Air"
select select "Road"
select select "1"
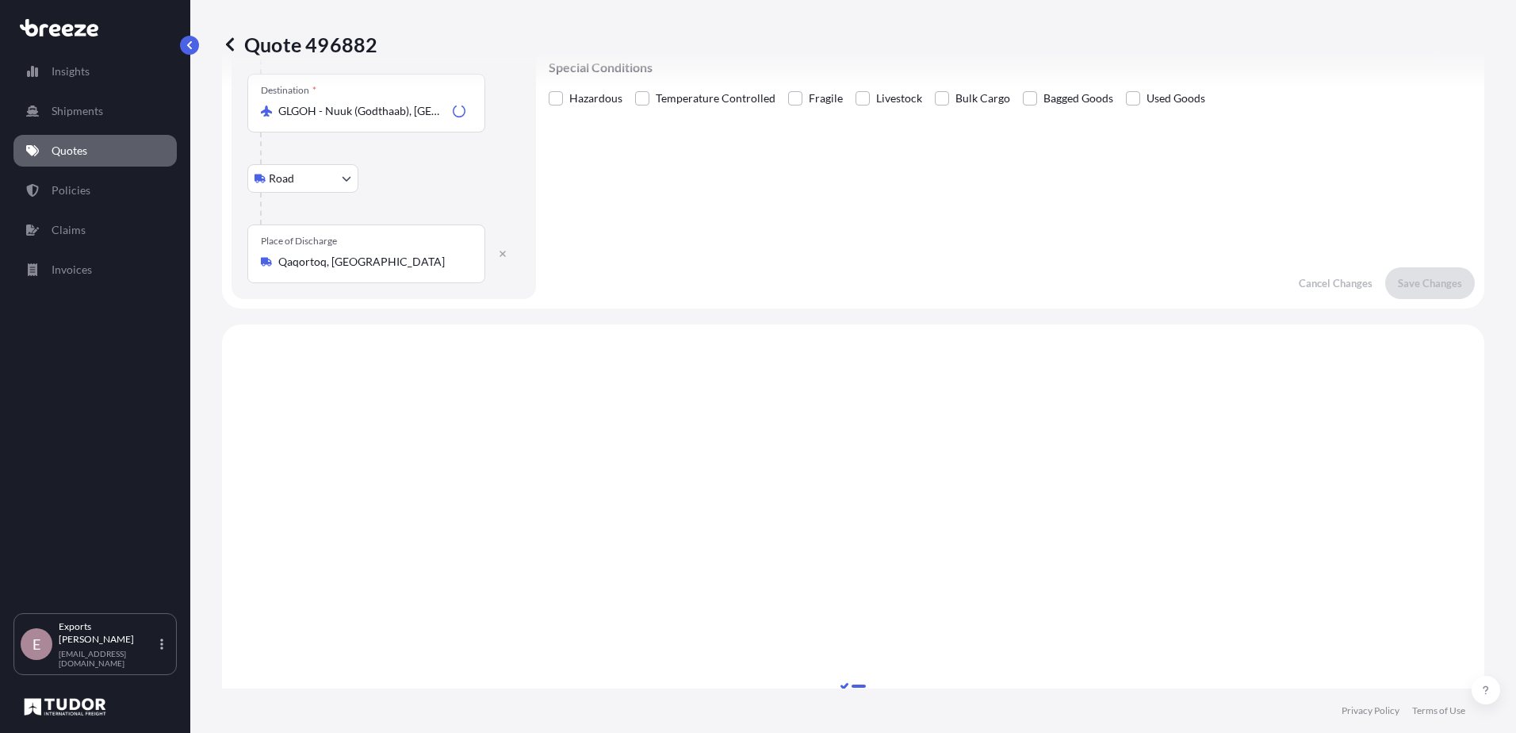
scroll to position [634, 0]
